Goal: Information Seeking & Learning: Learn about a topic

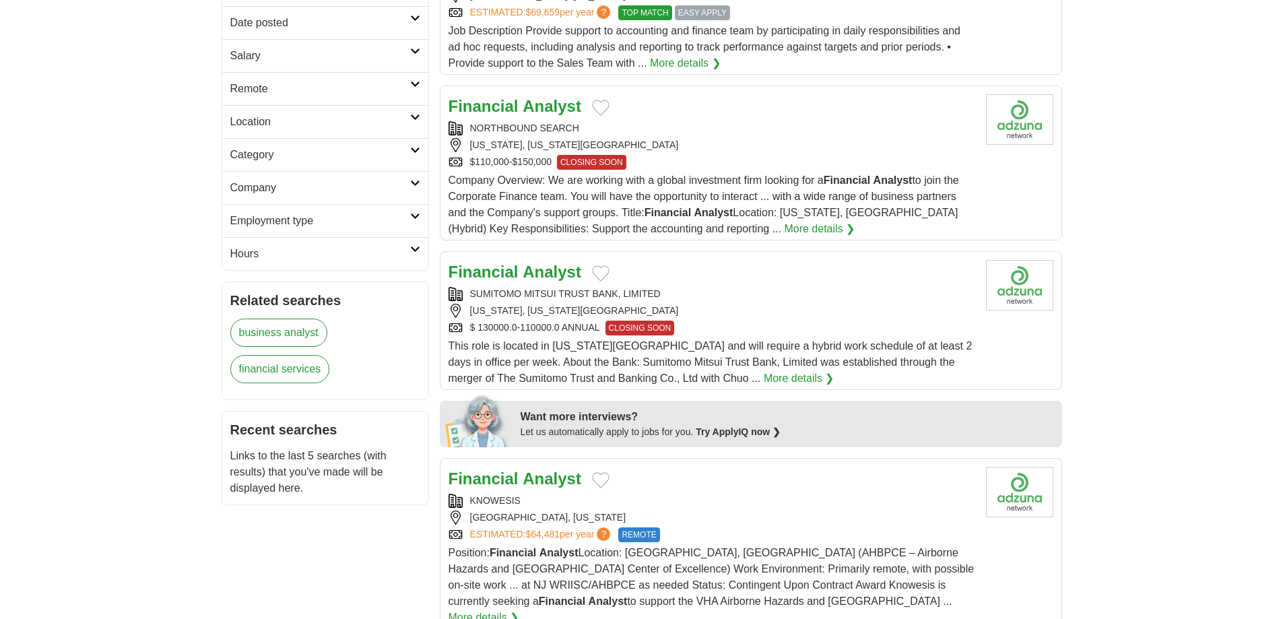
click at [727, 295] on div "SUMITOMO MITSUI TRUST BANK, LIMITED" at bounding box center [712, 294] width 527 height 14
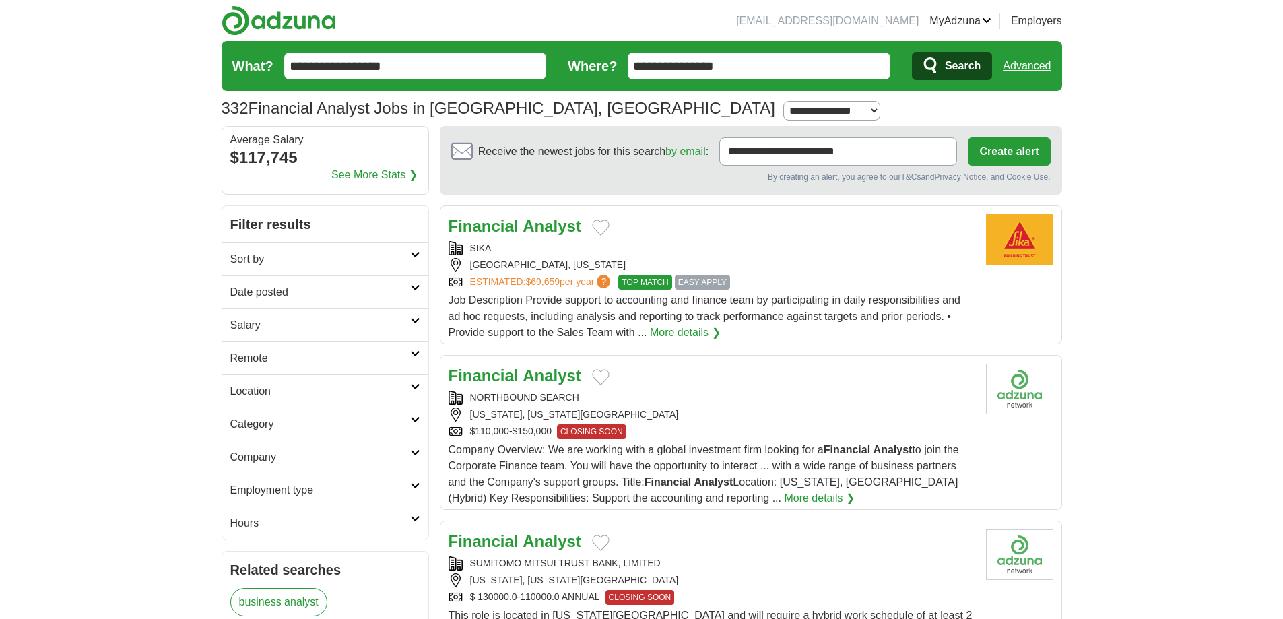
click at [408, 288] on h2 "Date posted" at bounding box center [320, 292] width 180 height 16
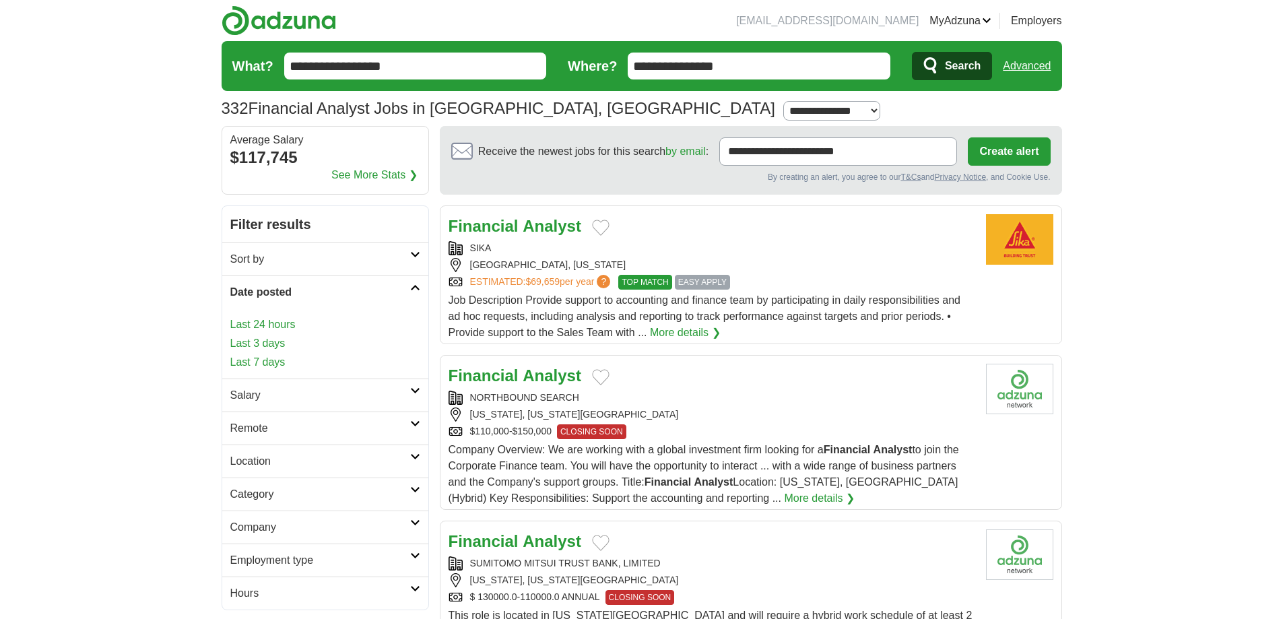
click at [283, 325] on link "Last 24 hours" at bounding box center [325, 325] width 190 height 16
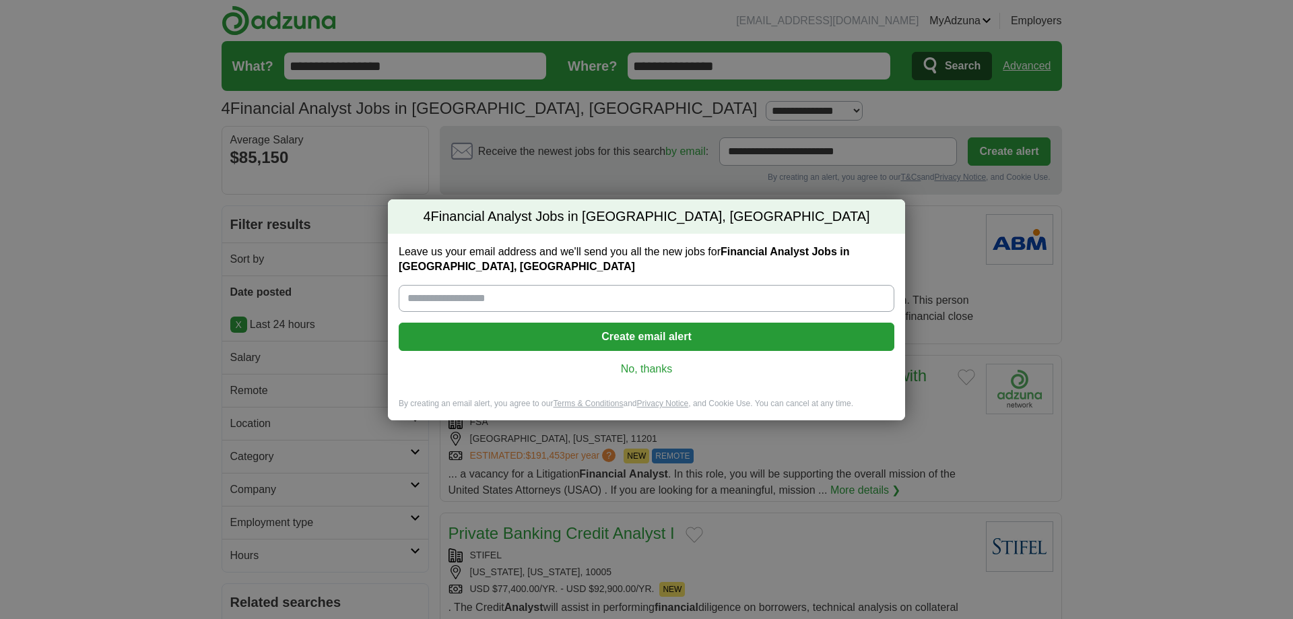
click at [632, 368] on link "No, thanks" at bounding box center [647, 369] width 474 height 15
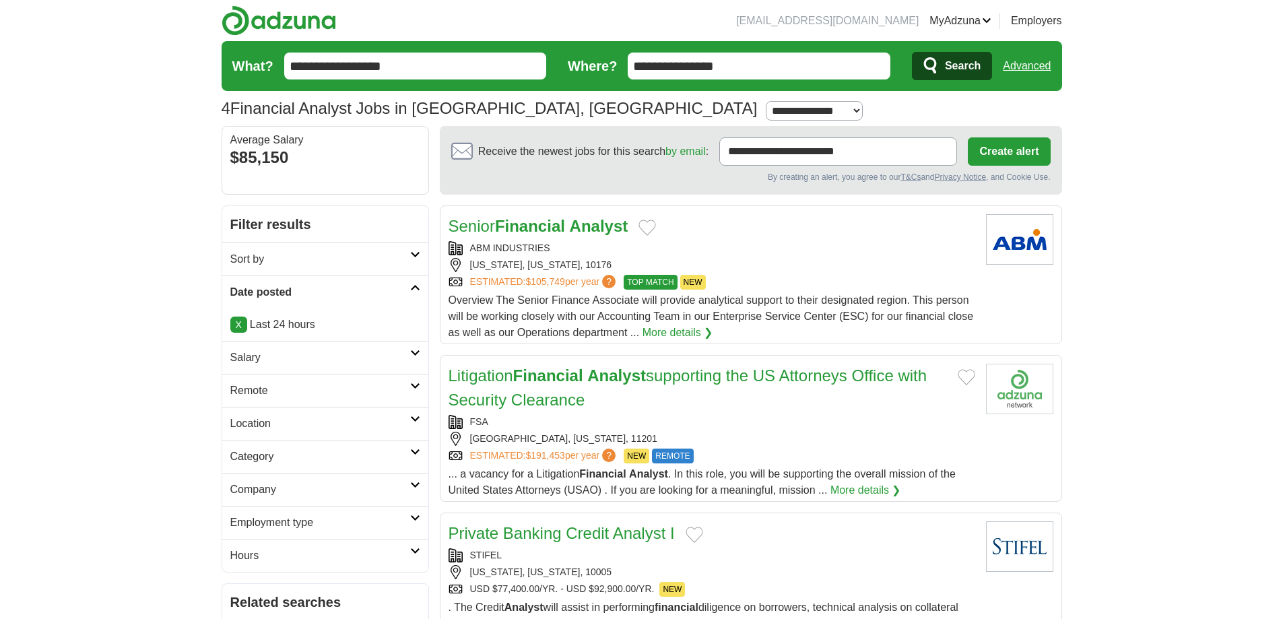
click at [791, 228] on div "Senior Financial Analyst" at bounding box center [712, 226] width 527 height 24
click at [765, 373] on link "Litigation Financial Analyst supporting the US Attorneys Office with Security C…" at bounding box center [688, 387] width 479 height 42
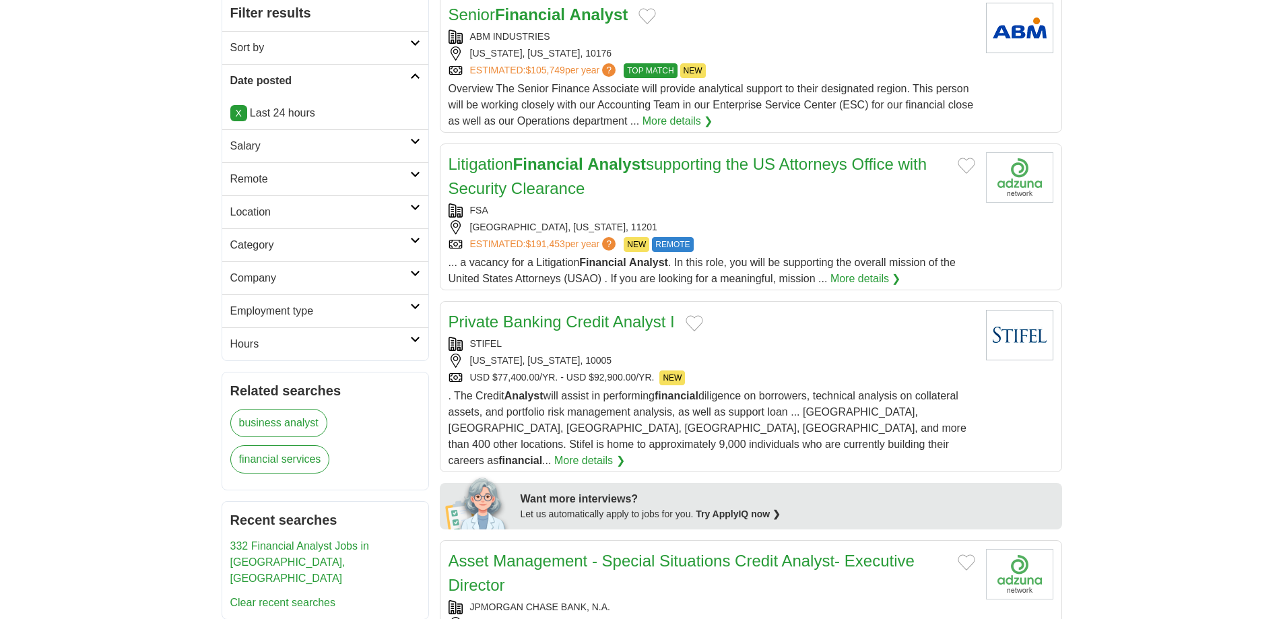
scroll to position [337, 0]
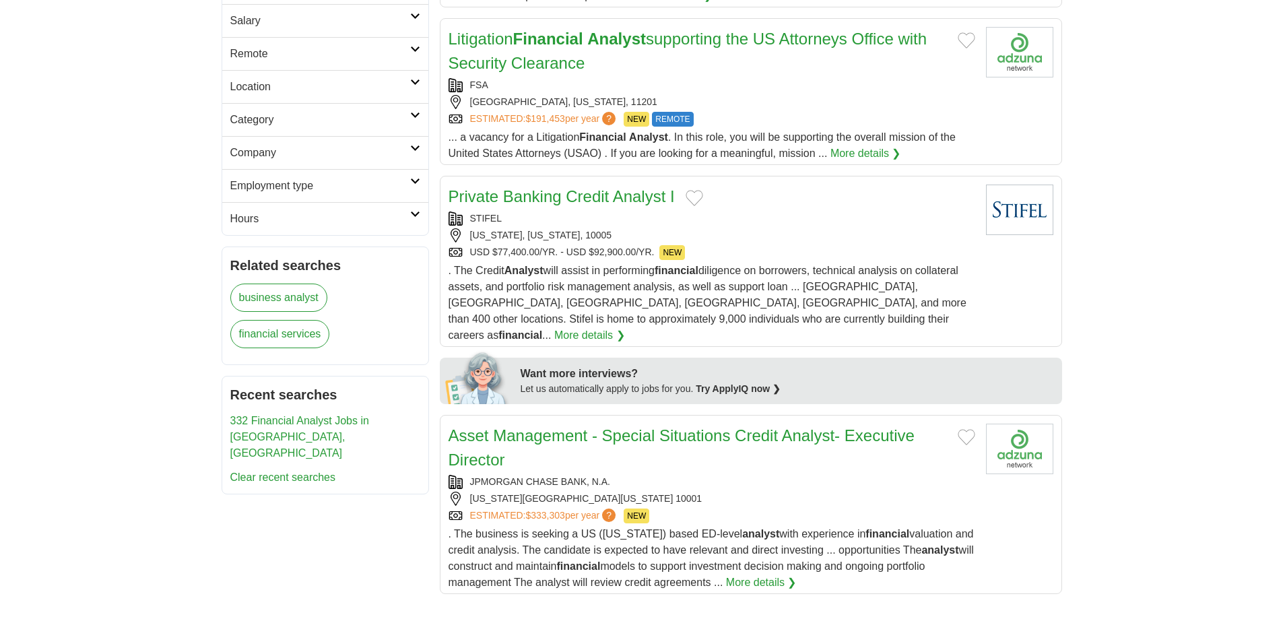
click at [787, 223] on div "STIFEL" at bounding box center [712, 219] width 527 height 14
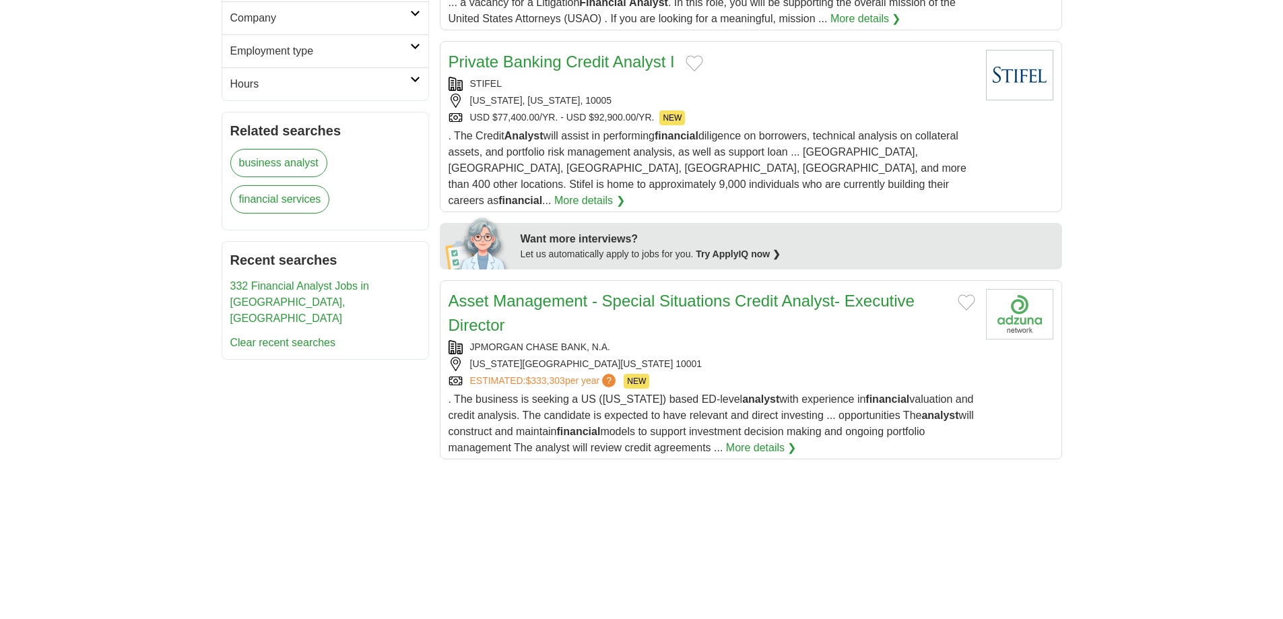
click at [763, 311] on h2 "Asset Management - Special Situations Credit Analyst- Executive Director" at bounding box center [698, 313] width 498 height 48
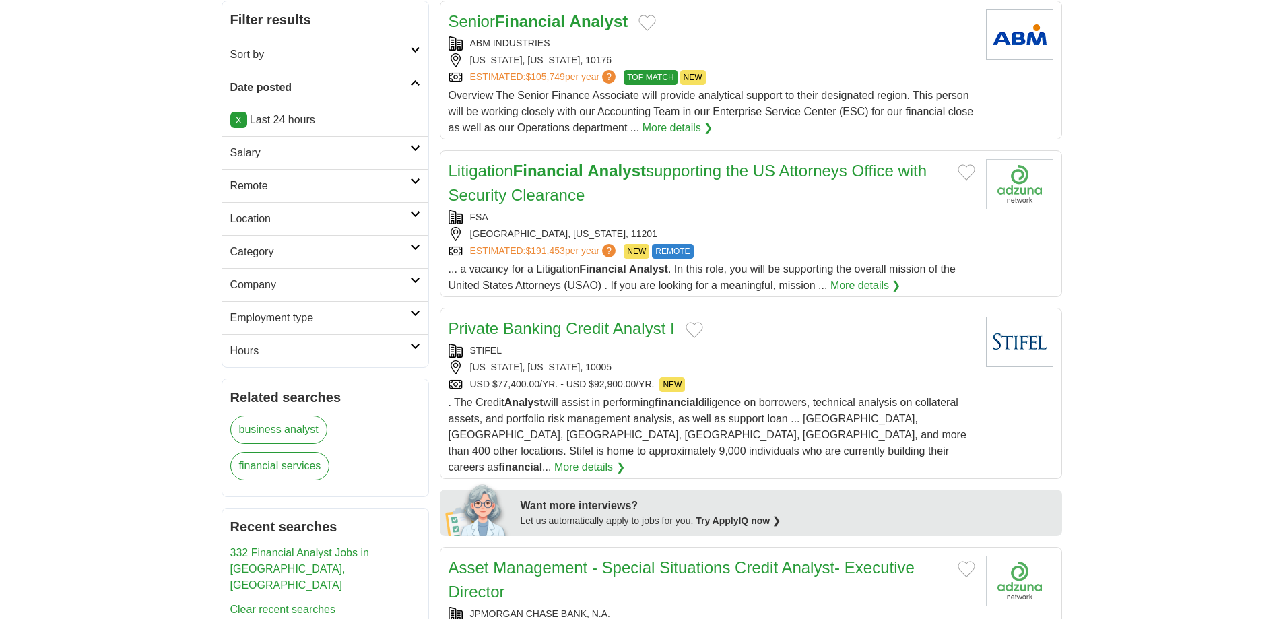
scroll to position [67, 0]
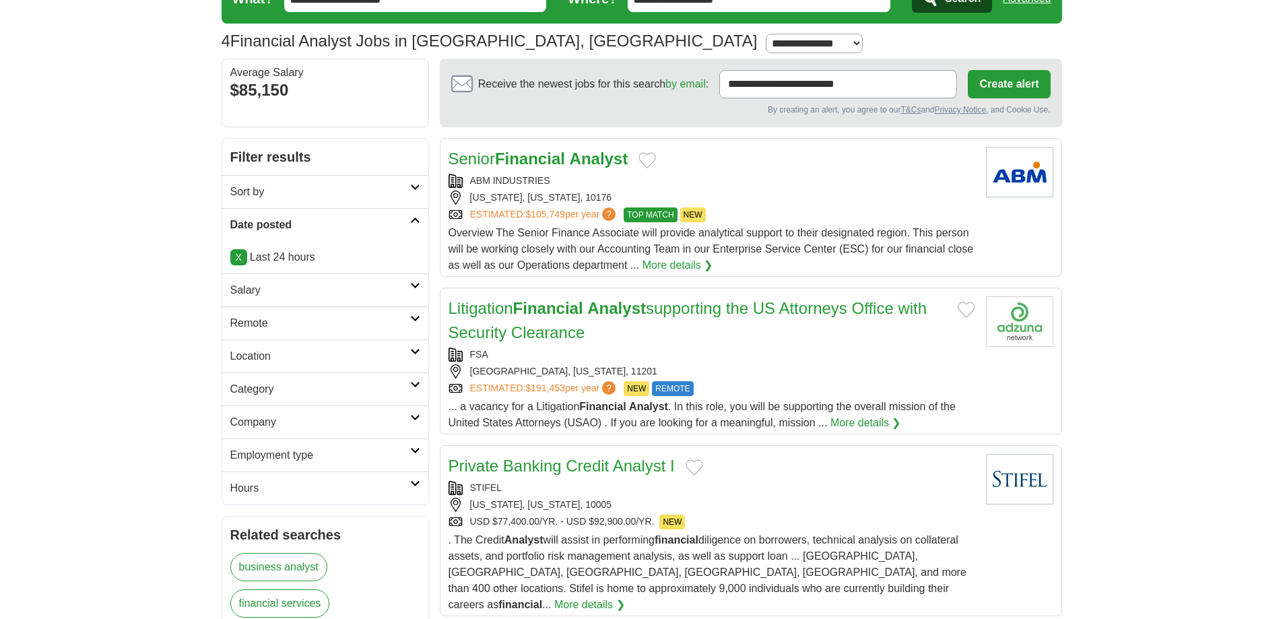
click at [241, 255] on link "X" at bounding box center [238, 257] width 17 height 16
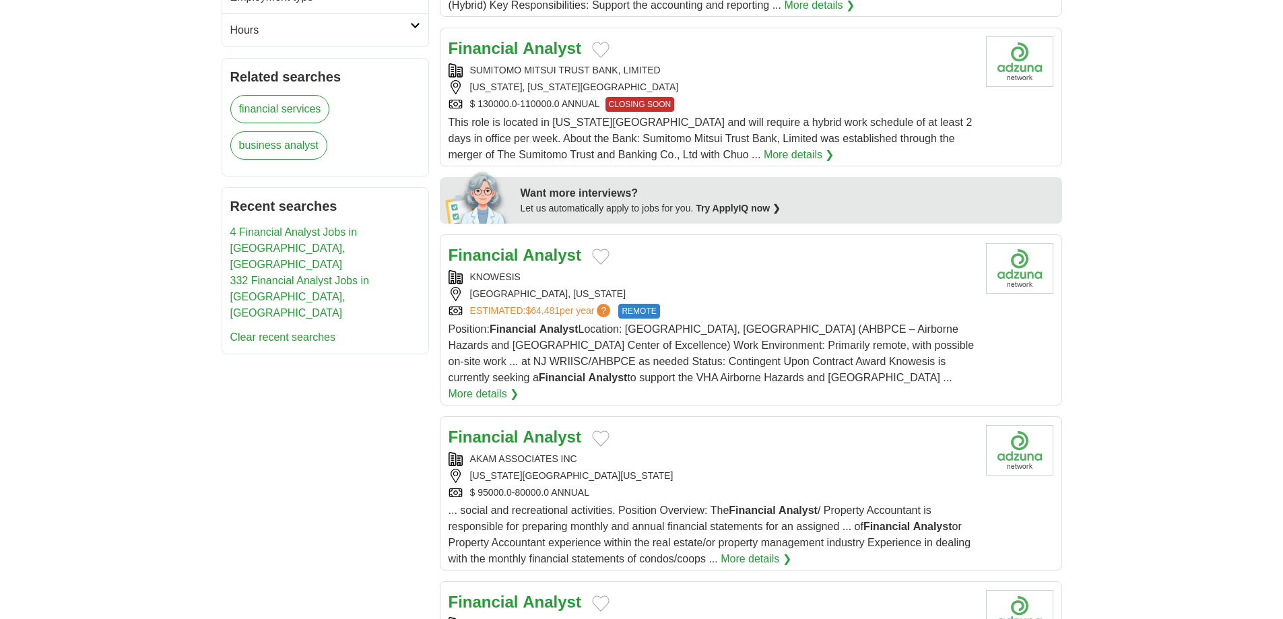
scroll to position [606, 0]
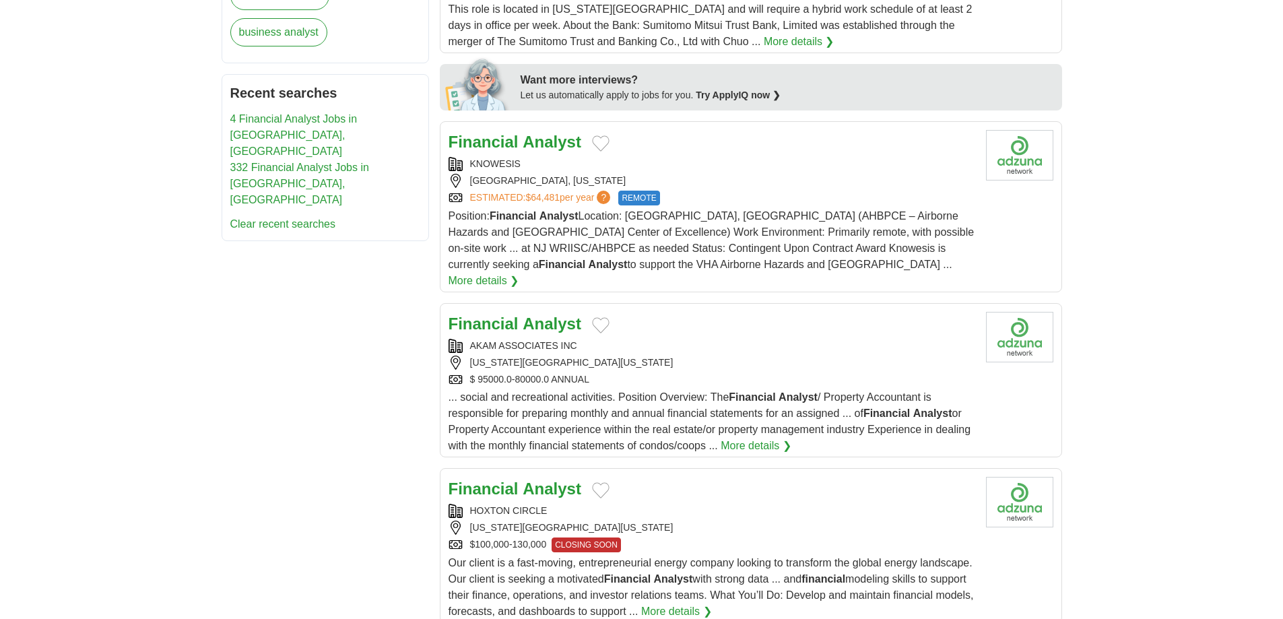
click at [742, 178] on div "[GEOGRAPHIC_DATA], [US_STATE]" at bounding box center [712, 181] width 527 height 14
click at [703, 339] on div "AKAM ASSOCIATES INC" at bounding box center [712, 346] width 527 height 14
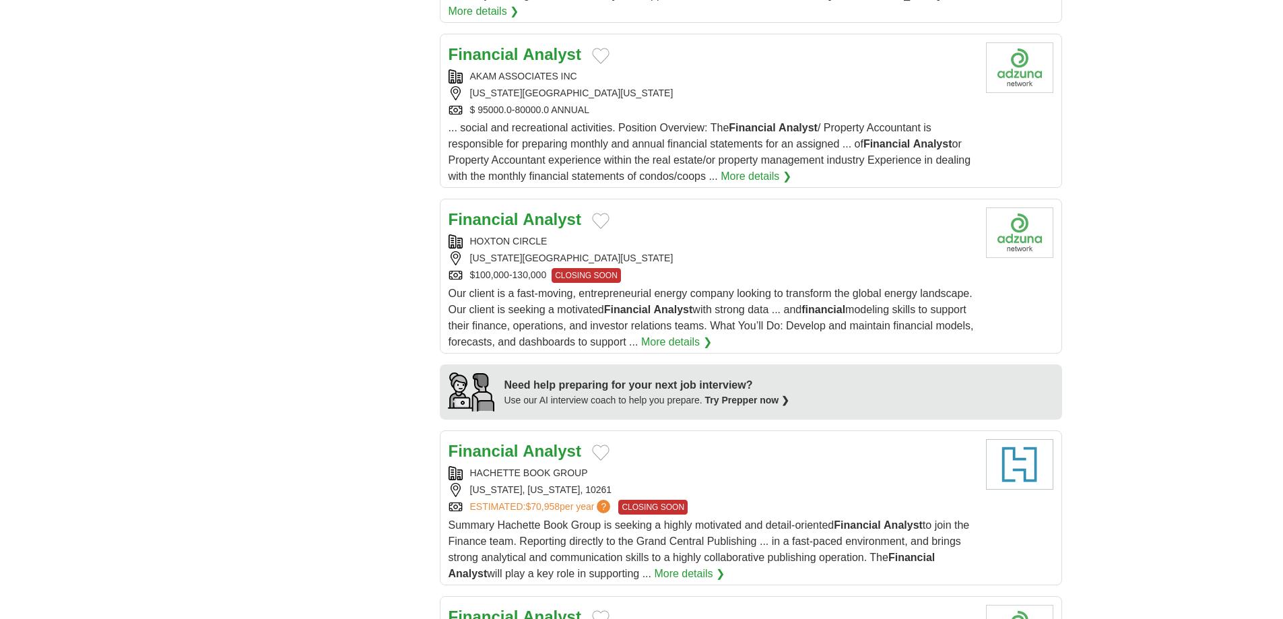
click at [730, 234] on div "HOXTON CIRCLE" at bounding box center [712, 241] width 527 height 14
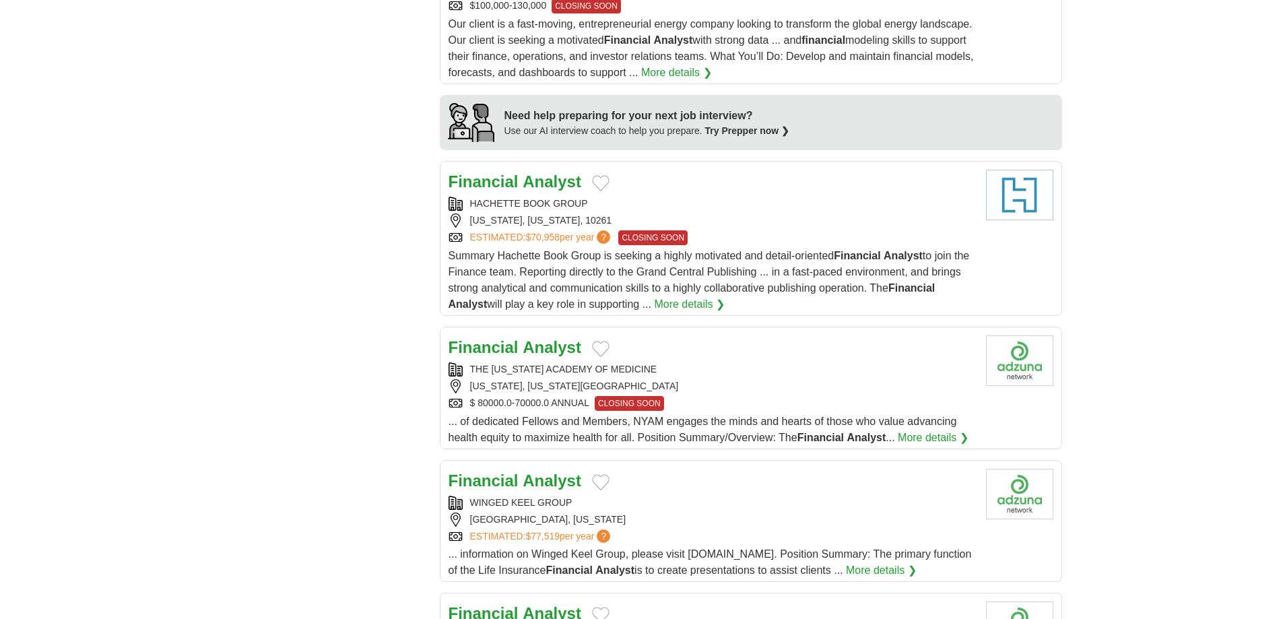
click at [758, 214] on div "NEW YORK, NEW YORK, 10261" at bounding box center [712, 221] width 527 height 14
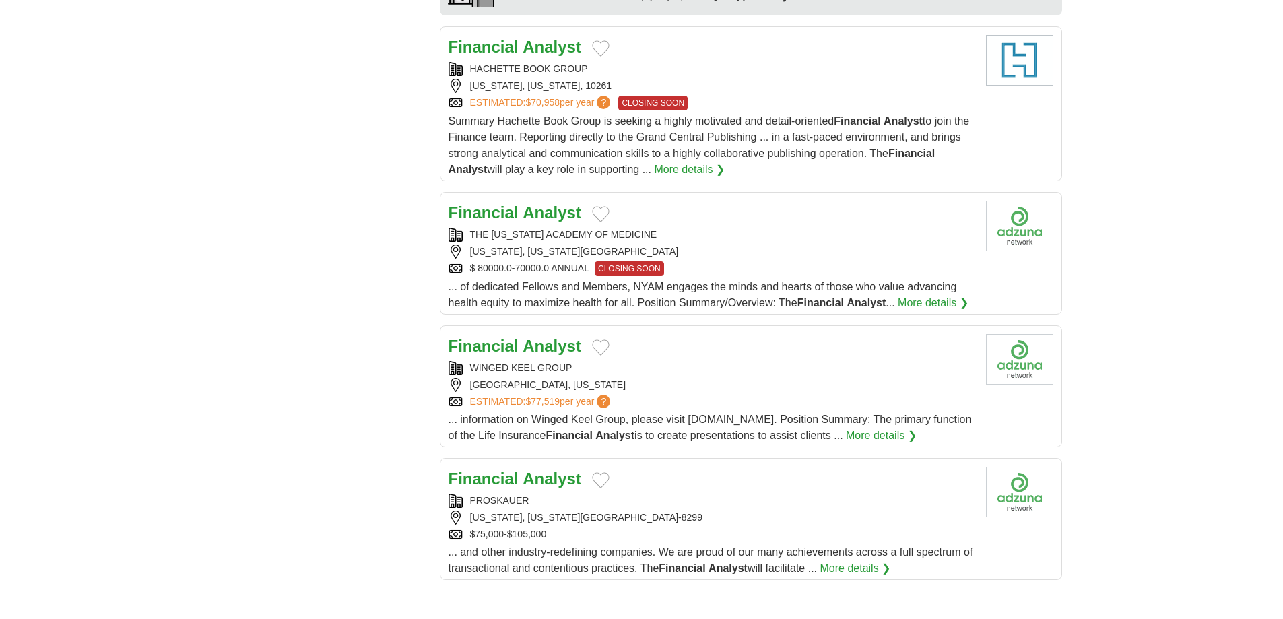
click at [758, 261] on div "$ 80000.0-70000.0 ANNUAL CLOSING SOON" at bounding box center [712, 268] width 527 height 15
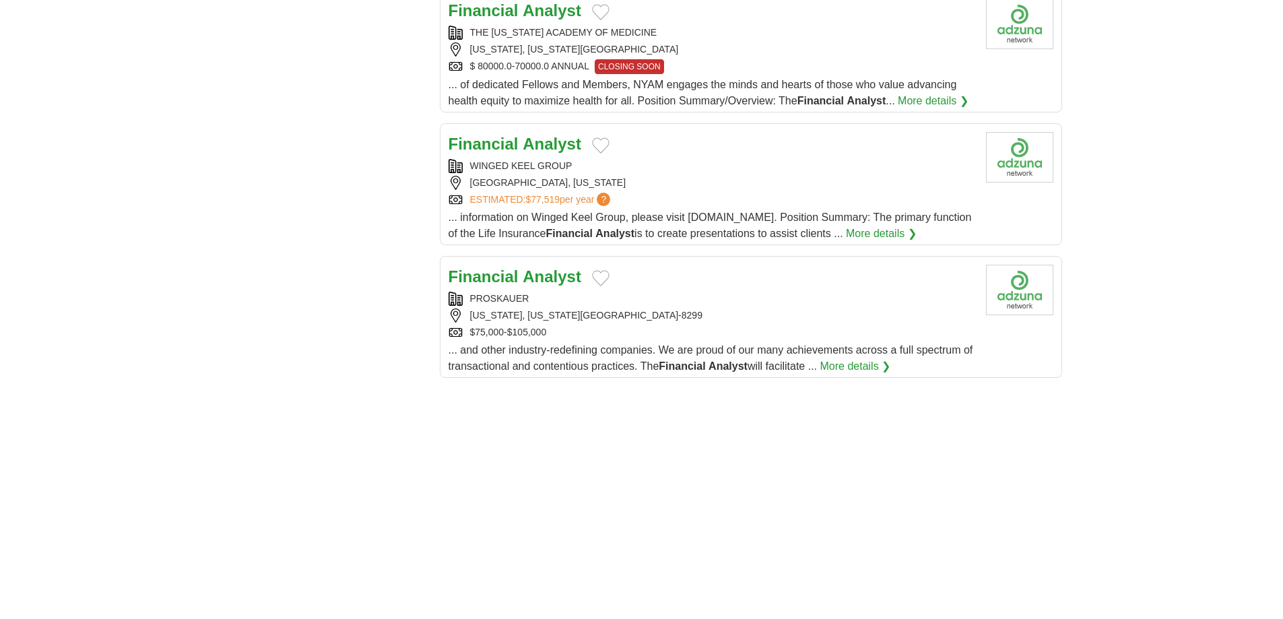
click at [741, 159] on div "WINGED KEEL GROUP" at bounding box center [712, 166] width 527 height 14
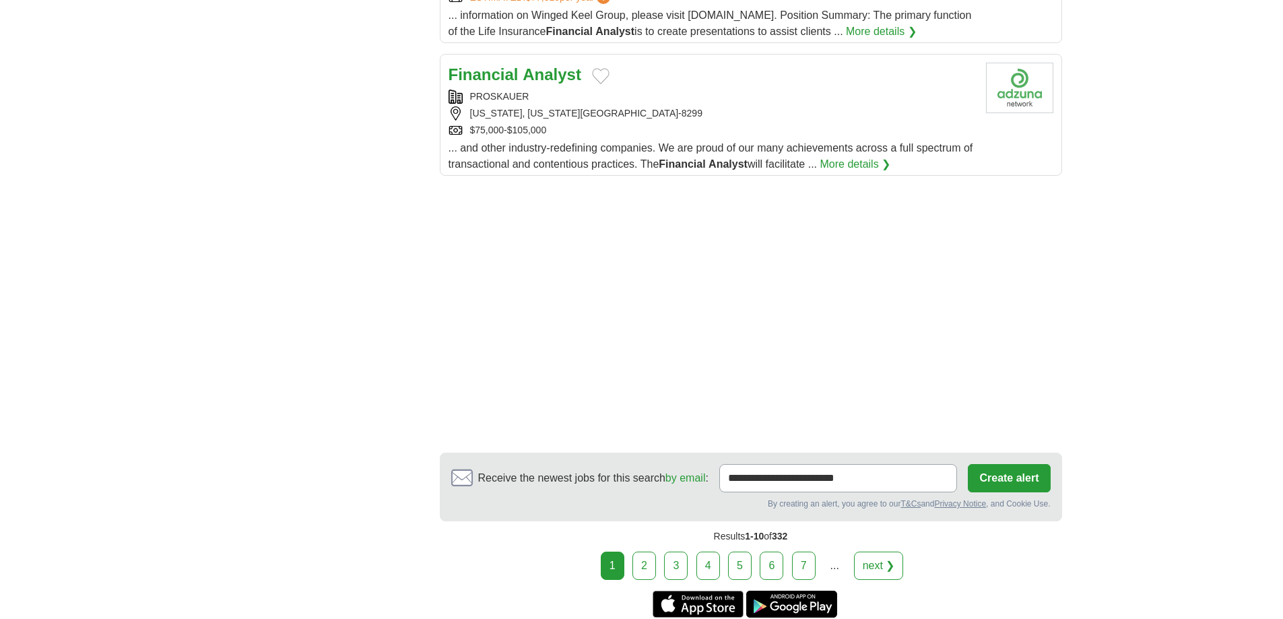
click at [721, 123] on div "$75,000-$105,000" at bounding box center [712, 130] width 527 height 14
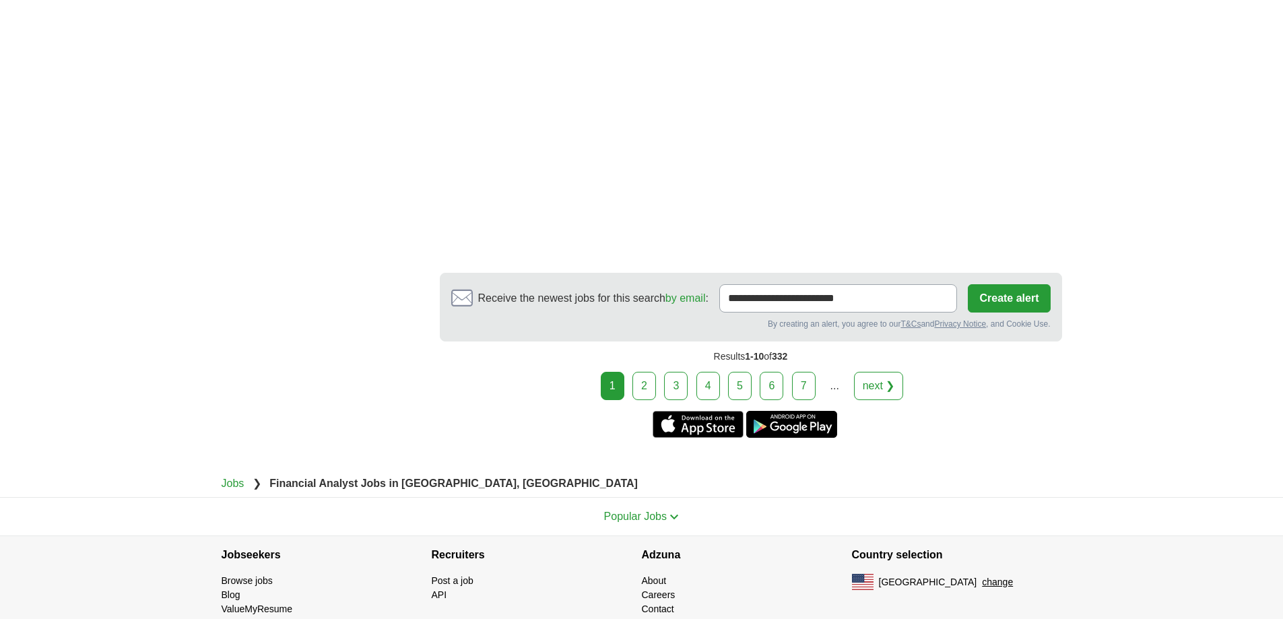
scroll to position [1698, 0]
